Goal: Information Seeking & Learning: Learn about a topic

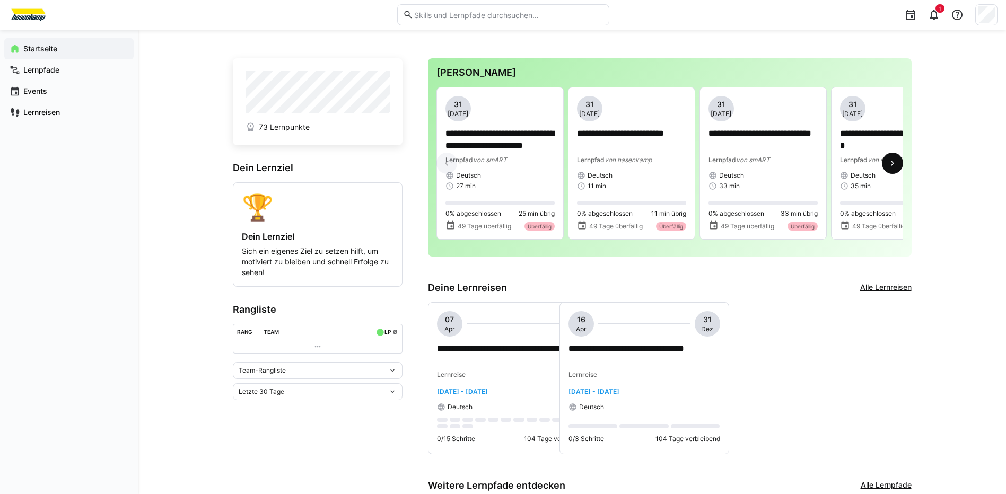
click at [889, 163] on eds-icon at bounding box center [892, 163] width 11 height 11
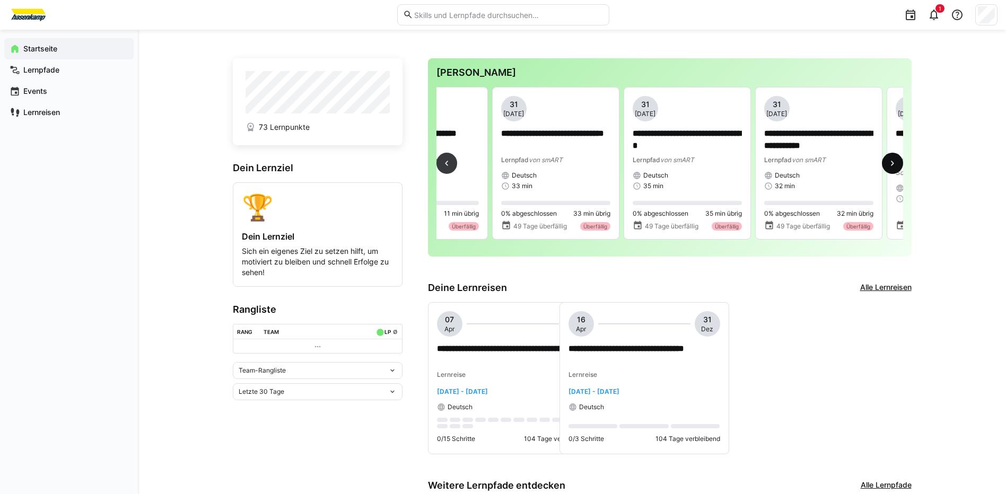
scroll to position [0, 394]
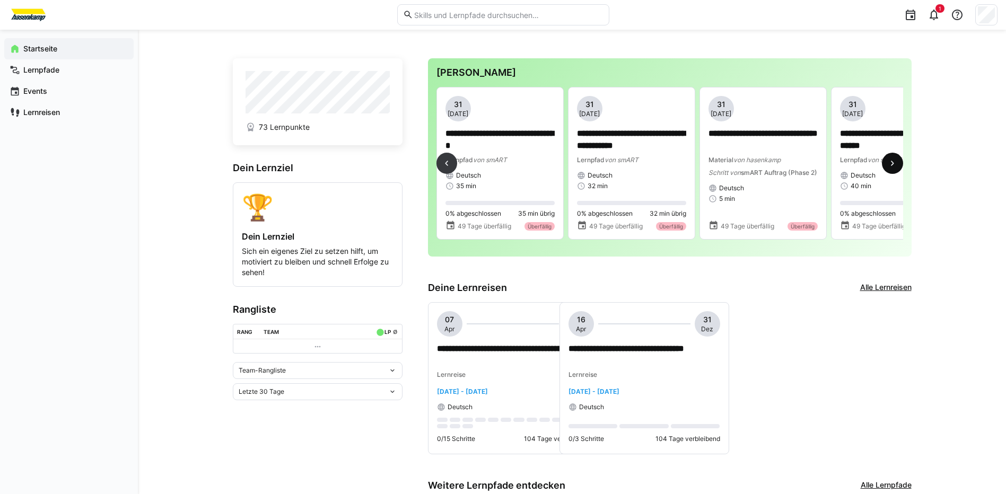
click at [889, 163] on eds-icon at bounding box center [892, 163] width 11 height 11
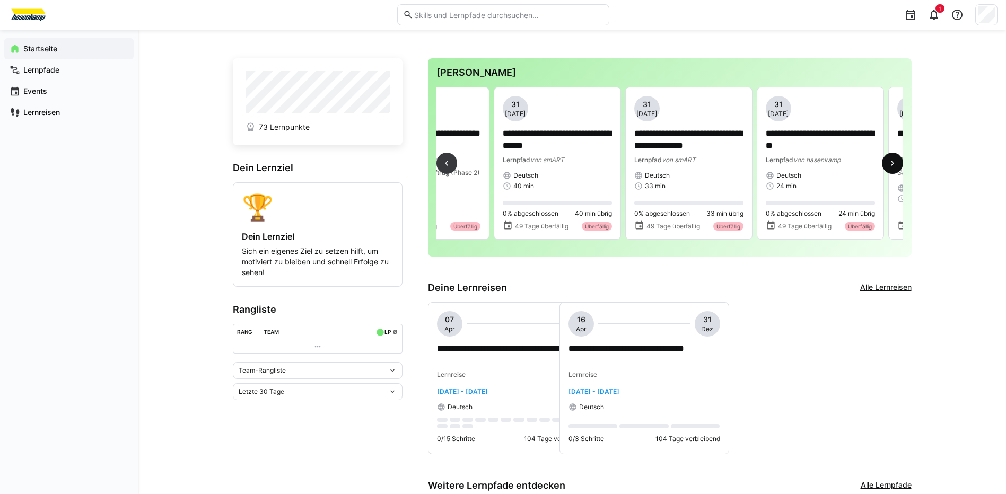
scroll to position [0, 789]
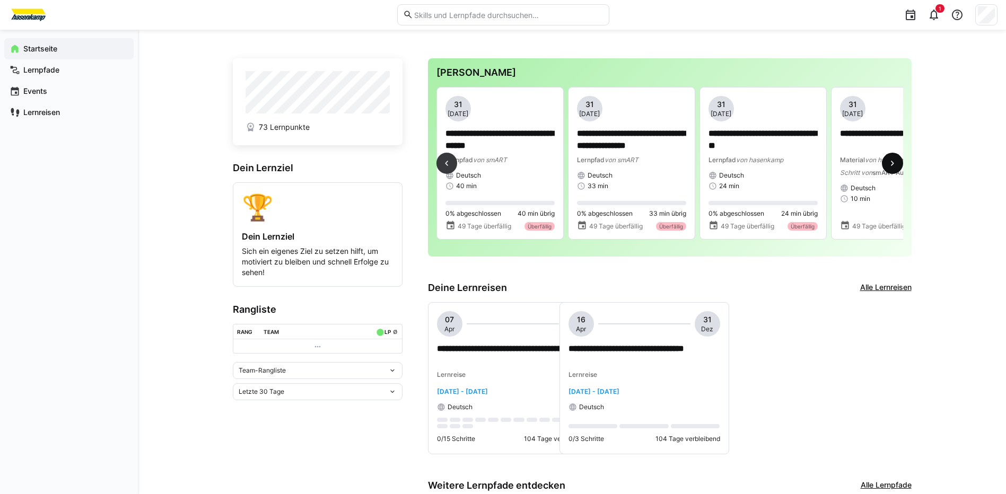
click at [889, 163] on eds-icon at bounding box center [892, 163] width 11 height 11
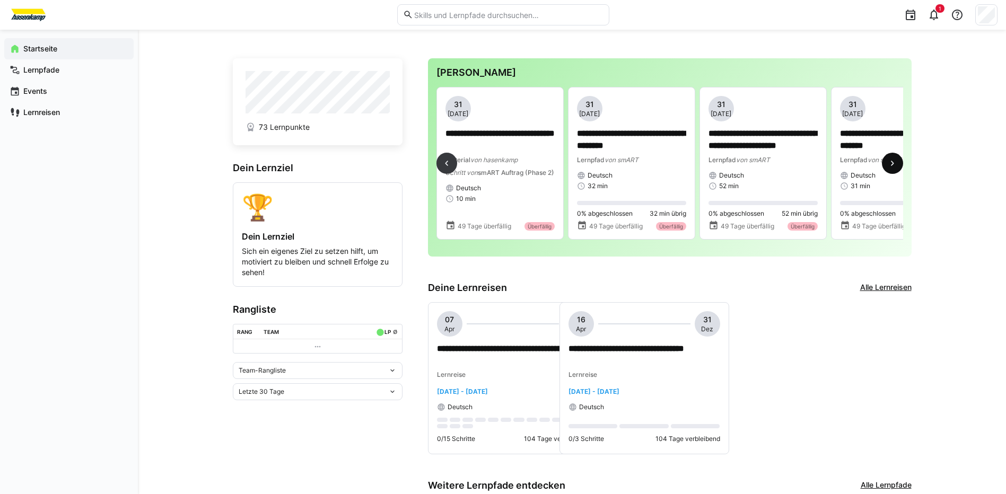
click at [889, 163] on eds-icon at bounding box center [892, 163] width 11 height 11
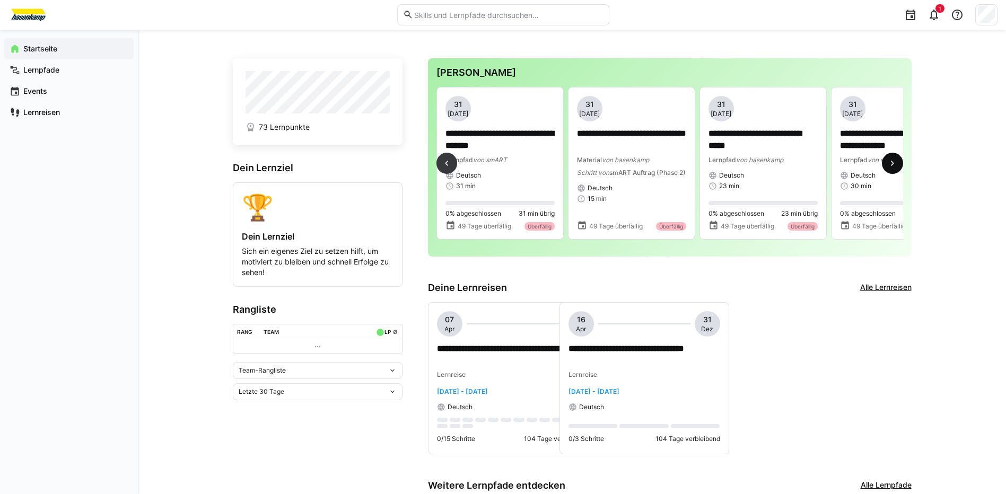
click at [889, 163] on eds-icon at bounding box center [892, 163] width 11 height 11
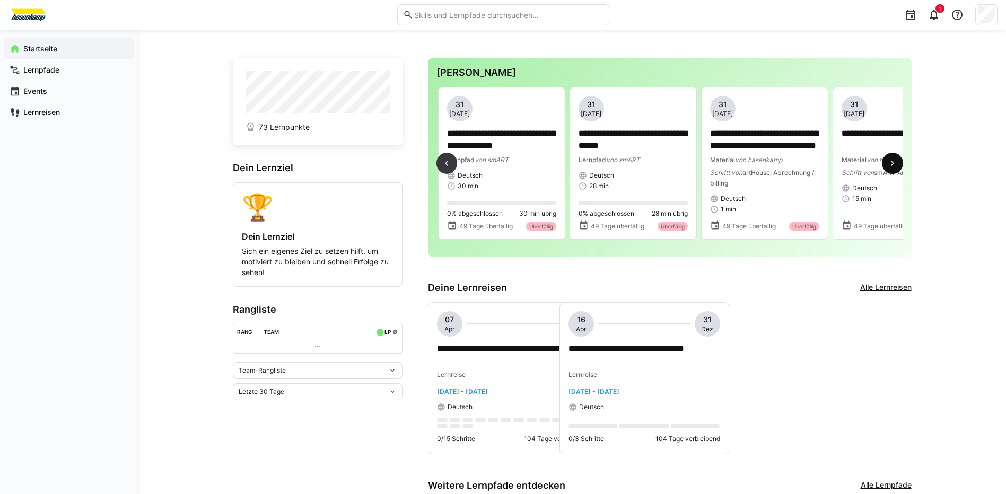
click at [889, 163] on eds-icon at bounding box center [892, 163] width 11 height 11
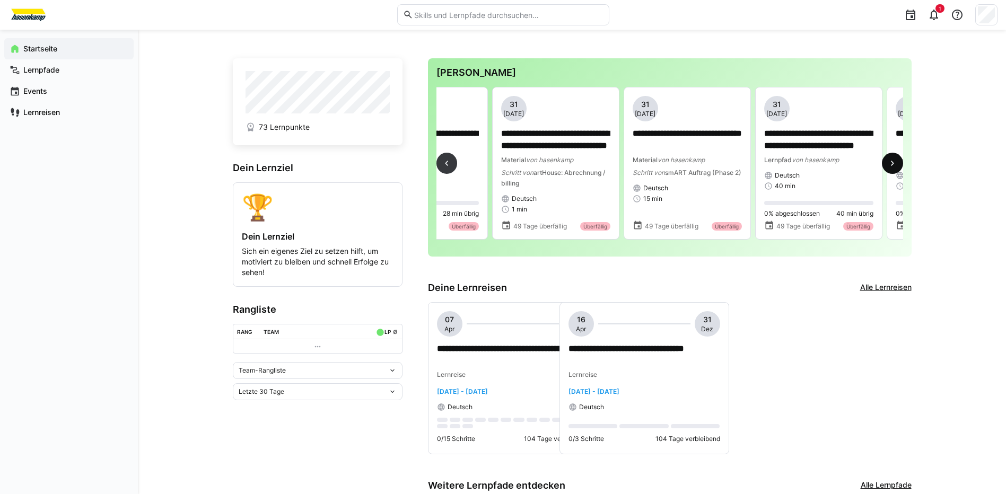
click at [889, 163] on eds-icon at bounding box center [892, 163] width 11 height 11
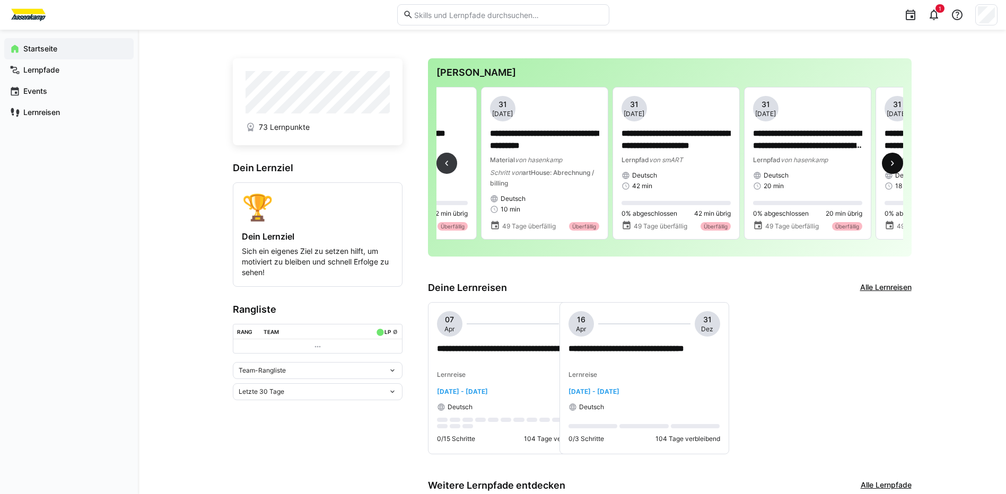
click at [889, 163] on eds-icon at bounding box center [892, 163] width 11 height 11
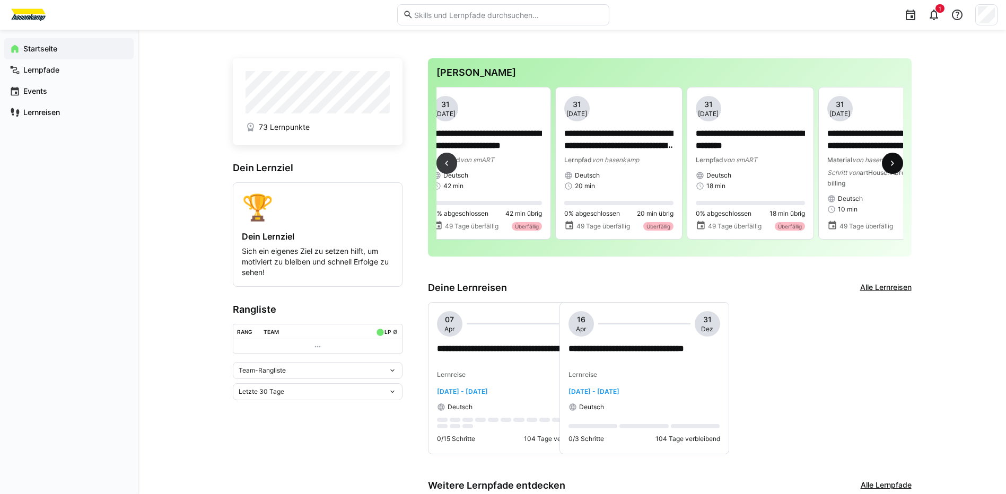
click at [889, 163] on eds-icon at bounding box center [892, 163] width 11 height 11
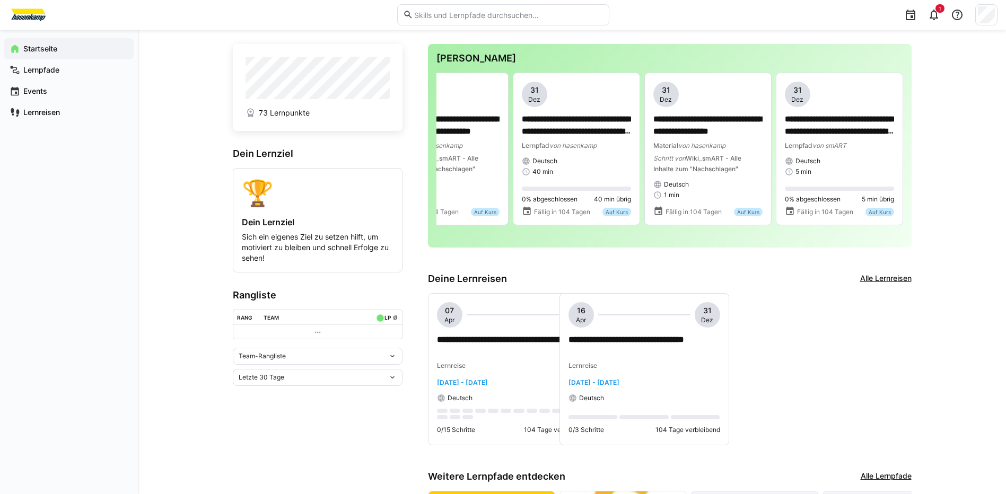
scroll to position [0, 0]
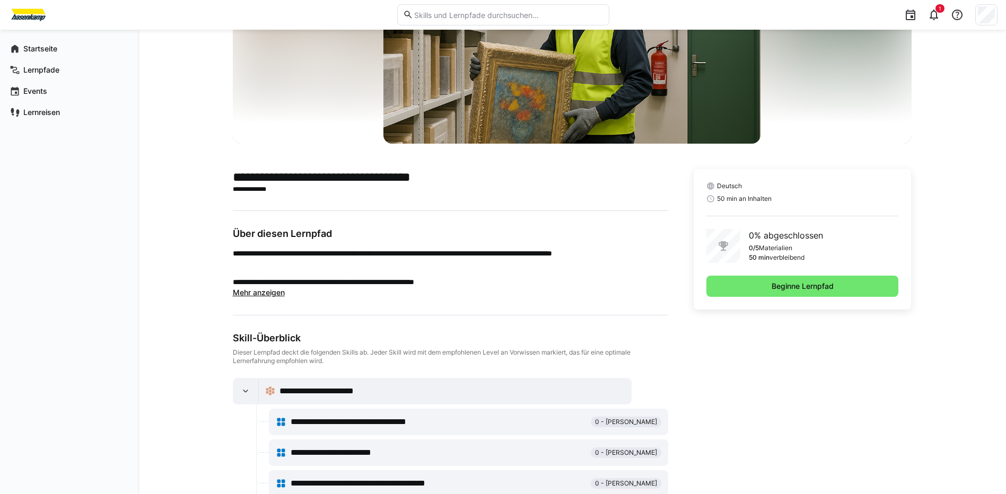
scroll to position [159, 0]
